Goal: Find specific page/section: Find specific page/section

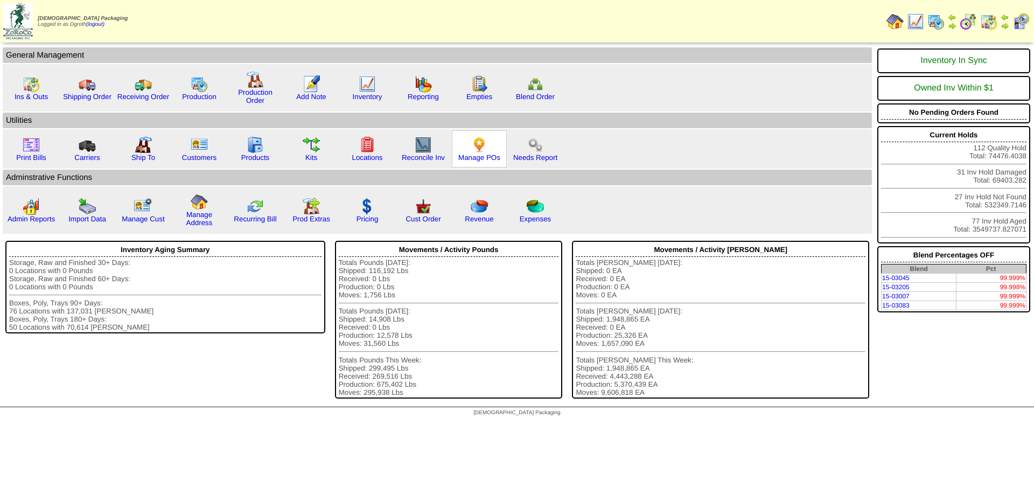
click at [476, 145] on img at bounding box center [478, 144] width 17 height 17
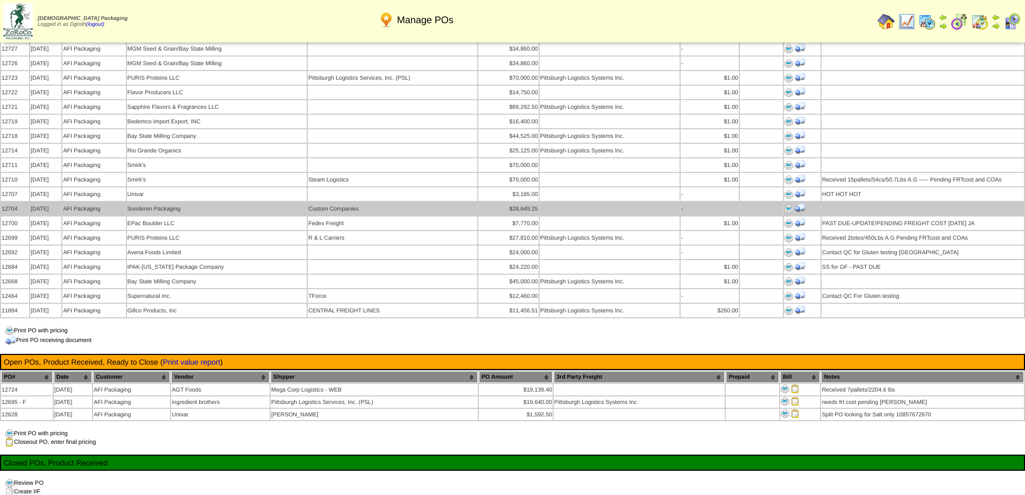
scroll to position [754, 0]
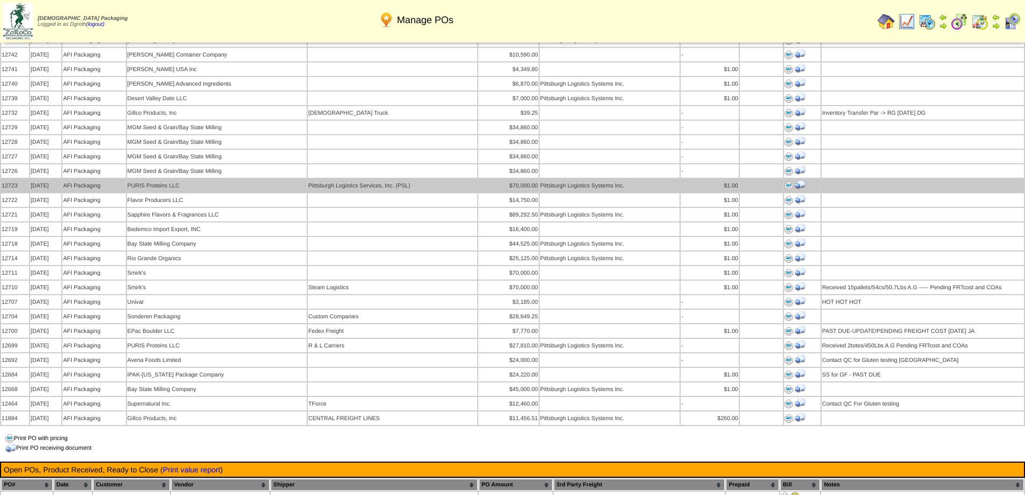
click at [693, 182] on div "$1.00" at bounding box center [710, 185] width 57 height 6
